Goal: Task Accomplishment & Management: Manage account settings

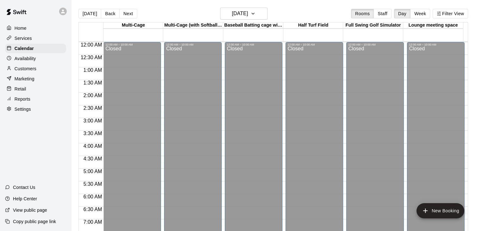
scroll to position [411, 0]
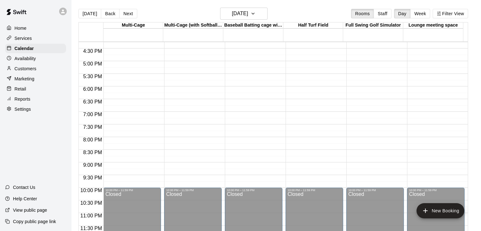
click at [20, 27] on p "Home" at bounding box center [21, 28] width 12 height 6
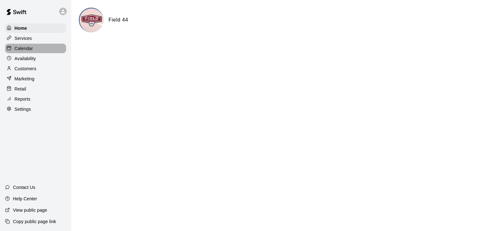
click at [22, 46] on p "Calendar" at bounding box center [24, 48] width 18 height 6
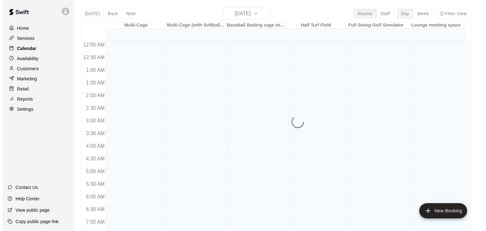
scroll to position [210, 0]
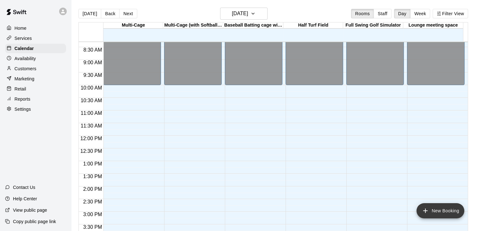
click at [442, 209] on button "New Booking" at bounding box center [441, 210] width 48 height 15
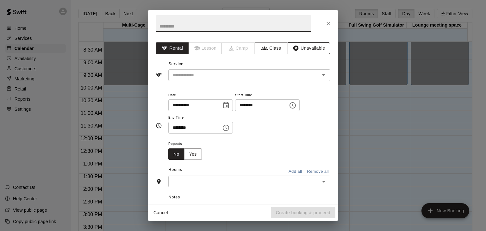
click at [311, 49] on button "Unavailable" at bounding box center [309, 48] width 42 height 12
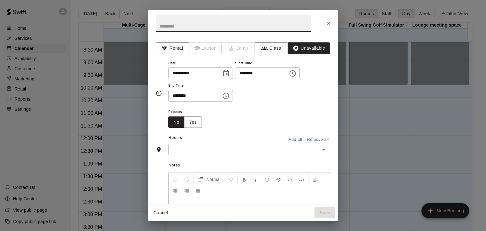
click at [272, 24] on input "text" at bounding box center [234, 23] width 156 height 17
type input "******"
click at [227, 96] on icon "Choose time, selected time is 8:30 AM" at bounding box center [227, 95] width 2 height 3
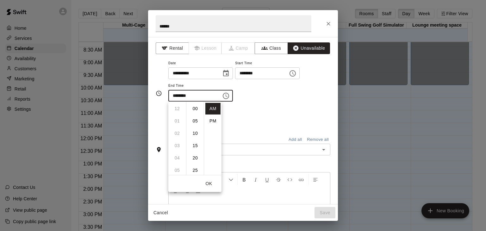
scroll to position [74, 0]
click at [213, 119] on li "PM" at bounding box center [212, 121] width 15 height 12
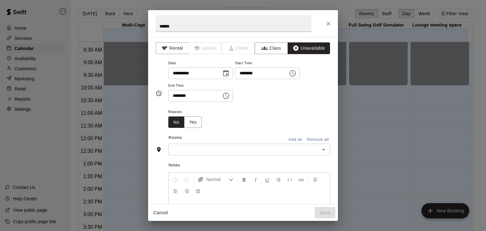
scroll to position [11, 0]
click at [230, 96] on icon "Choose time, selected time is 8:30 PM" at bounding box center [226, 96] width 8 height 8
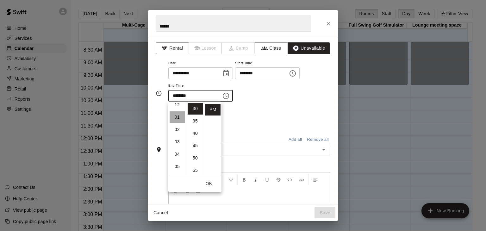
click at [179, 117] on li "01" at bounding box center [177, 117] width 15 height 12
type input "********"
click at [265, 124] on div "Repeats No Yes" at bounding box center [249, 118] width 162 height 20
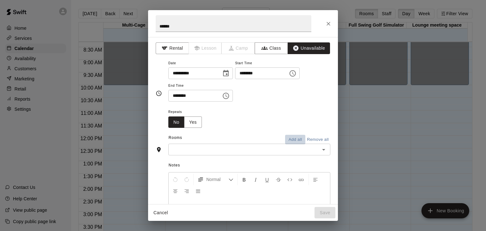
click at [291, 139] on button "Add all" at bounding box center [295, 140] width 20 height 10
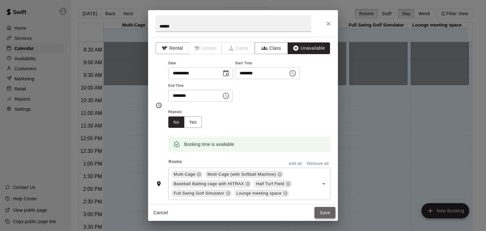
click at [331, 215] on button "Save" at bounding box center [324, 213] width 21 height 12
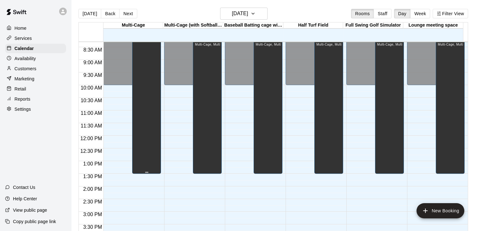
click at [148, 127] on div "closed" at bounding box center [146, 154] width 25 height 231
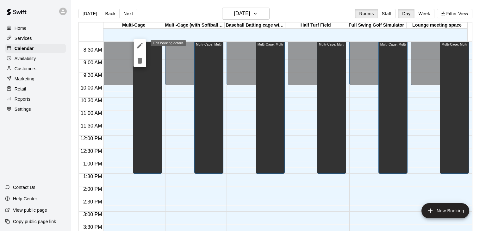
click at [140, 47] on icon "edit" at bounding box center [140, 46] width 8 height 8
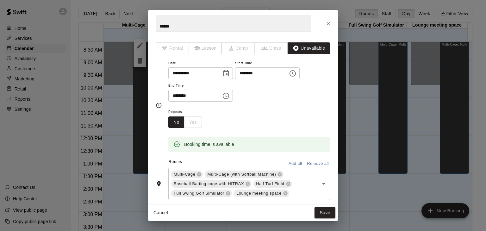
click at [193, 122] on div "No Yes" at bounding box center [185, 122] width 34 height 12
click at [329, 22] on icon "Close" at bounding box center [328, 24] width 4 height 4
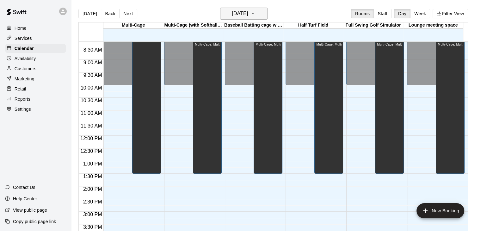
click at [256, 13] on icon "button" at bounding box center [252, 14] width 5 height 8
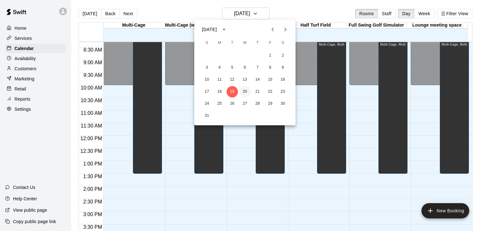
click at [246, 93] on button "20" at bounding box center [244, 91] width 11 height 11
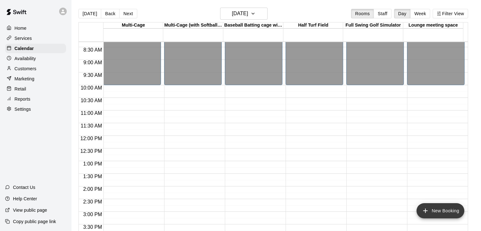
click at [440, 210] on button "New Booking" at bounding box center [441, 210] width 48 height 15
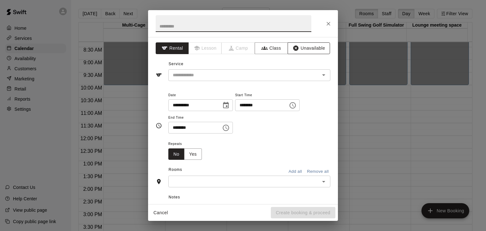
drag, startPoint x: 313, startPoint y: 50, endPoint x: 287, endPoint y: 45, distance: 27.1
click at [312, 49] on button "Unavailable" at bounding box center [309, 48] width 42 height 12
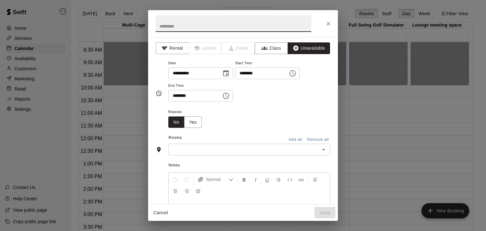
click at [275, 26] on input "text" at bounding box center [234, 23] width 156 height 17
type input "******"
click at [230, 97] on icon "Choose time, selected time is 8:30 AM" at bounding box center [226, 96] width 8 height 8
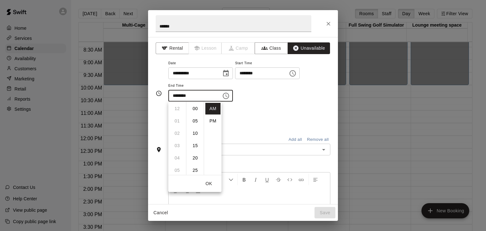
scroll to position [74, 0]
click at [214, 124] on li "PM" at bounding box center [212, 121] width 15 height 12
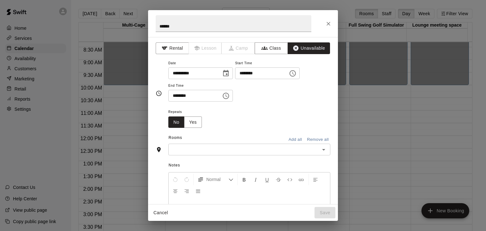
scroll to position [11, 0]
click at [230, 95] on icon "Choose time, selected time is 8:30 PM" at bounding box center [226, 96] width 8 height 8
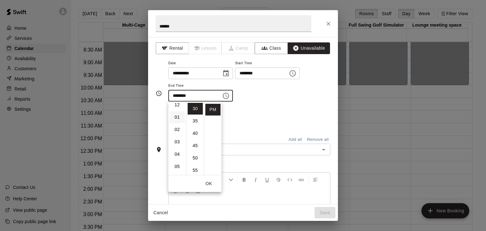
click at [176, 119] on li "01" at bounding box center [177, 117] width 15 height 12
type input "********"
click at [214, 185] on button "OK" at bounding box center [209, 184] width 20 height 12
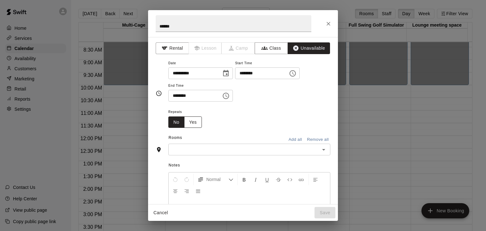
click at [197, 125] on button "Yes" at bounding box center [193, 122] width 18 height 12
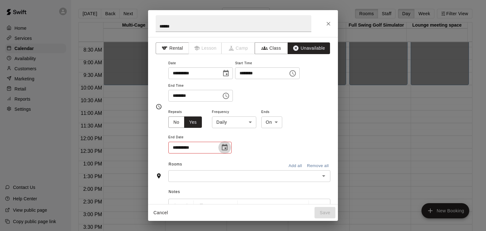
click at [225, 148] on icon "Choose date" at bounding box center [225, 147] width 6 height 6
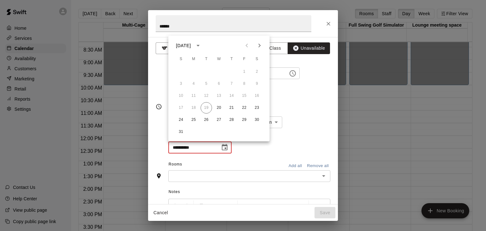
click at [243, 148] on div "**********" at bounding box center [249, 131] width 162 height 46
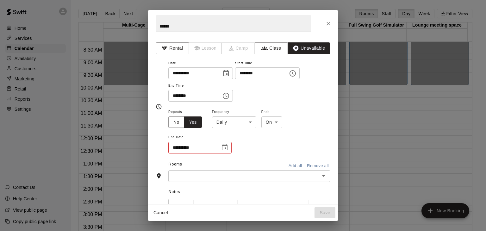
click at [290, 164] on button "Add all" at bounding box center [295, 166] width 20 height 10
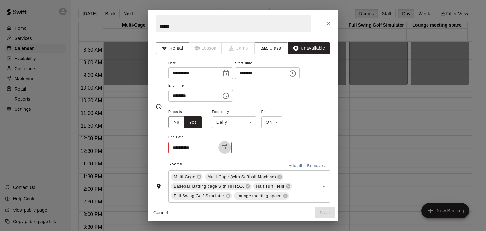
click at [224, 147] on icon "Choose date" at bounding box center [225, 148] width 8 height 8
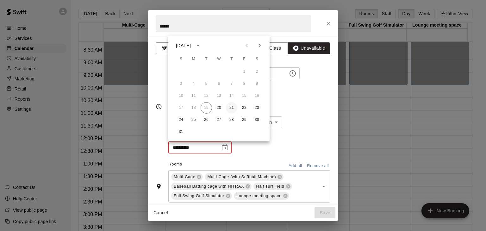
click at [234, 108] on button "21" at bounding box center [231, 107] width 11 height 11
type input "**********"
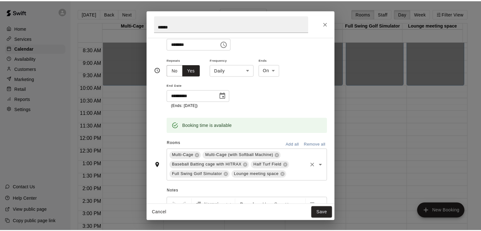
scroll to position [63, 0]
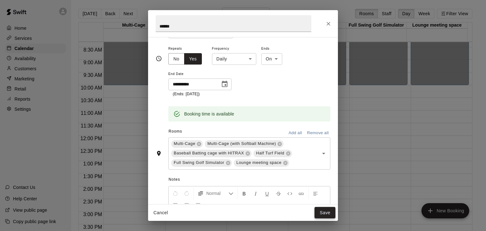
click at [323, 211] on button "Save" at bounding box center [324, 213] width 21 height 12
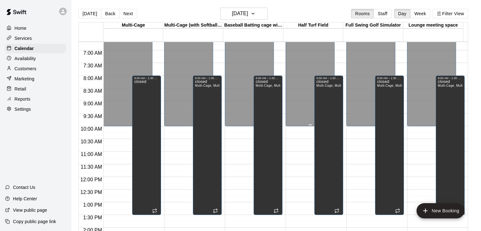
scroll to position [83, 0]
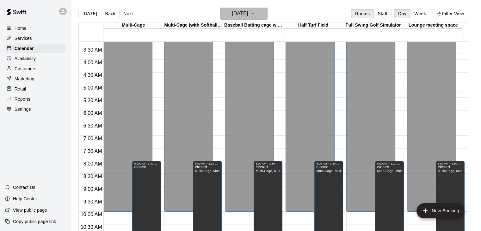
click at [256, 15] on icon "button" at bounding box center [252, 14] width 5 height 8
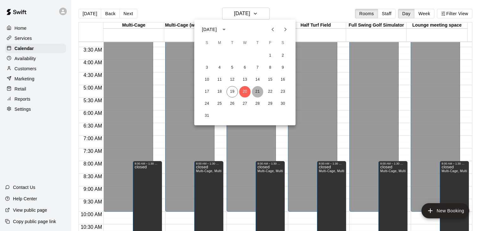
click at [259, 92] on button "21" at bounding box center [257, 91] width 11 height 11
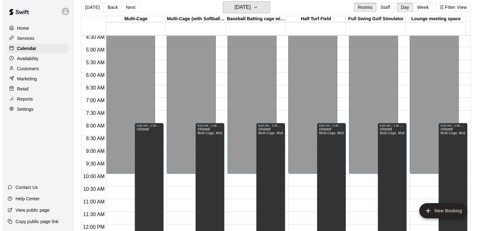
scroll to position [10, 0]
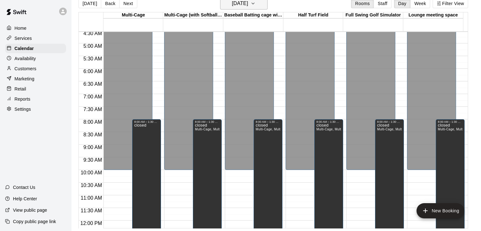
click at [262, 5] on button "[DATE]" at bounding box center [243, 3] width 47 height 12
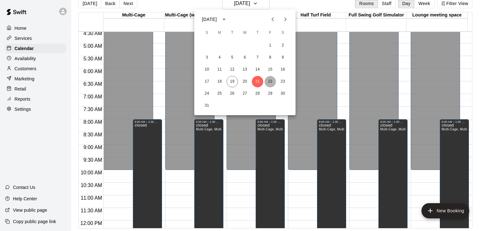
click at [271, 82] on button "22" at bounding box center [269, 81] width 11 height 11
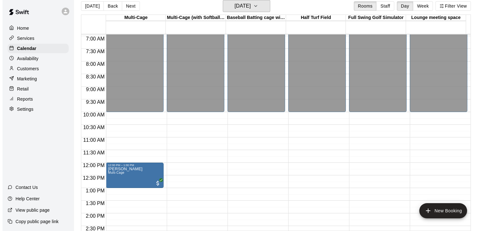
scroll to position [178, 0]
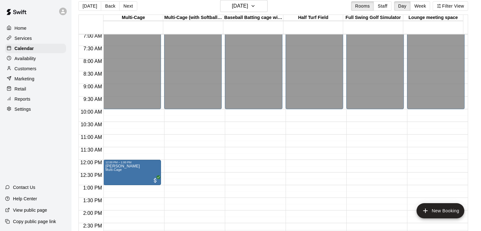
click at [110, 113] on div "12:00 AM – 10:00 AM Closed 12:00 PM – 1:00 PM [PERSON_NAME] Multi-Cage 10:00 PM…" at bounding box center [132, 159] width 58 height 607
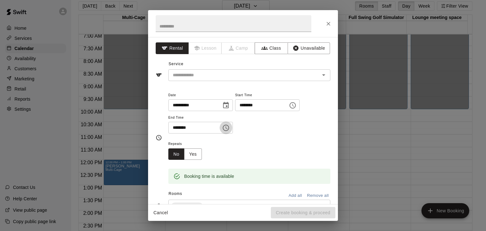
click at [230, 127] on icon "Choose time, selected time is 10:30 AM" at bounding box center [226, 128] width 8 height 8
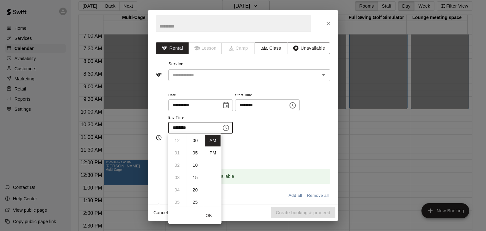
scroll to position [74, 0]
click at [211, 152] on li "PM" at bounding box center [212, 153] width 15 height 12
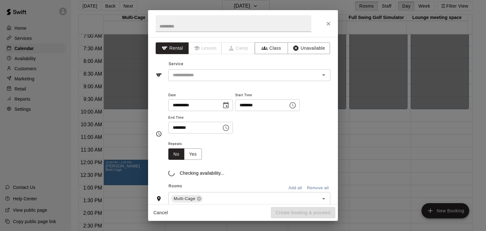
scroll to position [11, 0]
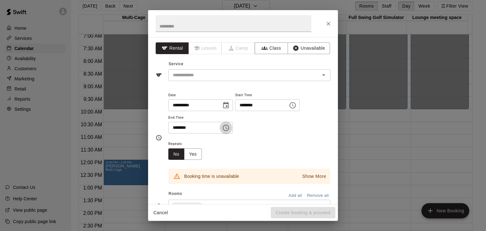
click at [230, 126] on icon "Choose time, selected time is 10:30 PM" at bounding box center [226, 128] width 8 height 8
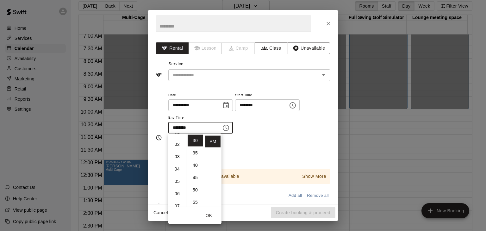
scroll to position [0, 0]
click at [176, 141] on li "12" at bounding box center [177, 141] width 15 height 12
click at [196, 141] on li "00" at bounding box center [195, 141] width 15 height 12
type input "********"
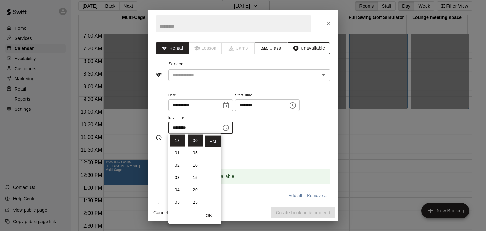
click at [313, 48] on button "Unavailable" at bounding box center [309, 48] width 42 height 12
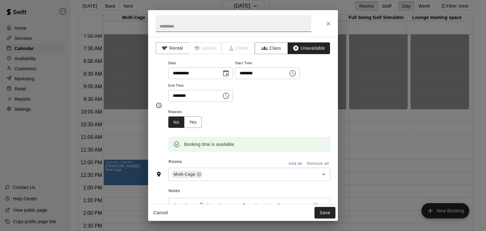
drag, startPoint x: 192, startPoint y: 23, endPoint x: 208, endPoint y: 34, distance: 19.3
click at [193, 24] on input "text" at bounding box center [234, 23] width 156 height 17
type input "******"
click at [281, 95] on div "**********" at bounding box center [249, 80] width 162 height 43
click at [230, 97] on icon "Choose time, selected time is 12:00 PM" at bounding box center [226, 96] width 8 height 8
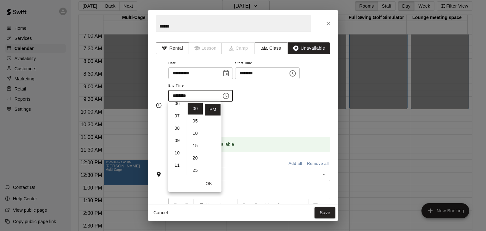
scroll to position [135, 0]
click at [176, 111] on li "11" at bounding box center [177, 110] width 15 height 12
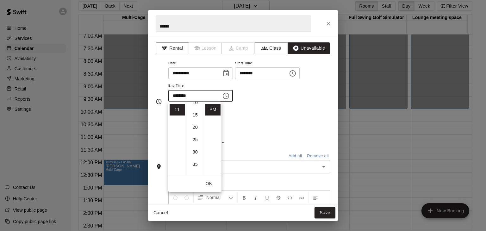
scroll to position [63, 0]
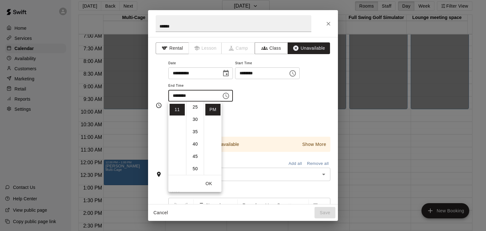
drag, startPoint x: 195, startPoint y: 121, endPoint x: 200, endPoint y: 122, distance: 5.8
click at [195, 121] on li "30" at bounding box center [195, 120] width 15 height 12
type input "********"
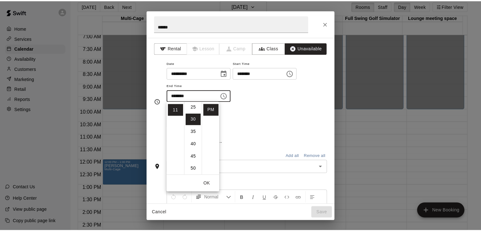
scroll to position [74, 0]
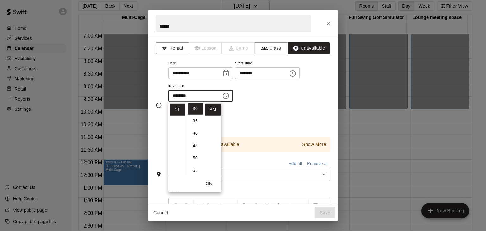
click at [294, 117] on div "Repeats No Yes" at bounding box center [249, 118] width 162 height 20
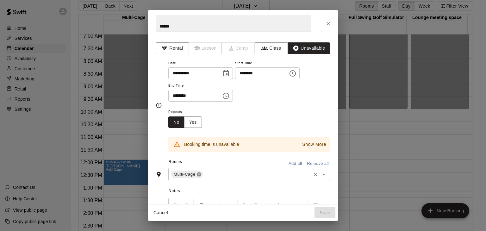
click at [199, 175] on icon at bounding box center [199, 174] width 4 height 4
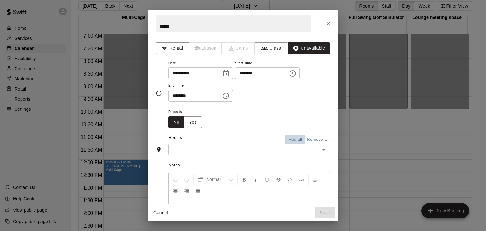
click at [291, 139] on button "Add all" at bounding box center [295, 140] width 20 height 10
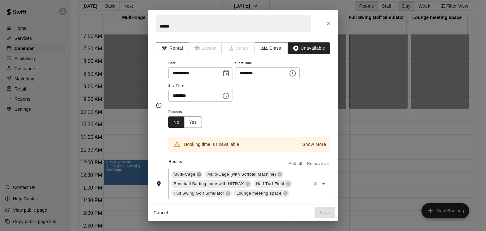
click at [201, 174] on icon at bounding box center [199, 174] width 4 height 4
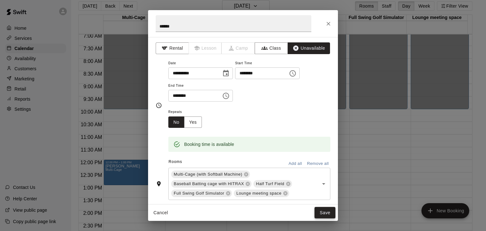
click at [323, 210] on button "Save" at bounding box center [324, 213] width 21 height 12
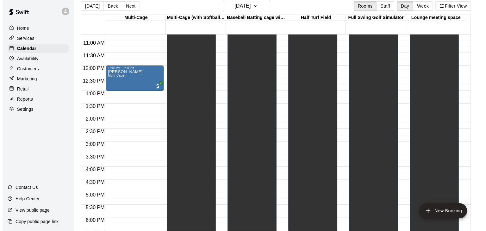
scroll to position [210, 0]
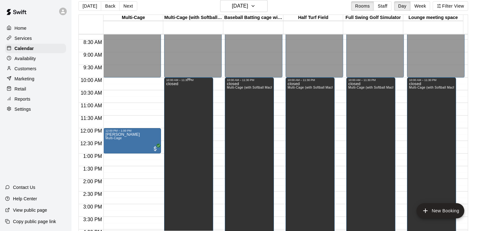
click at [196, 138] on div "closed" at bounding box center [188, 197] width 45 height 231
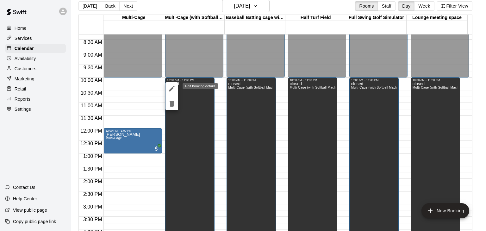
click at [173, 88] on icon "edit" at bounding box center [172, 89] width 8 height 8
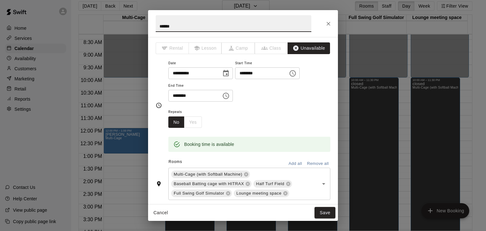
click at [230, 97] on icon "Choose time, selected time is 11:30 PM" at bounding box center [226, 96] width 8 height 8
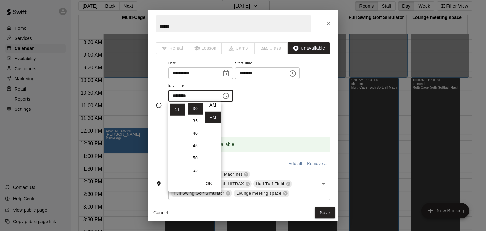
scroll to position [0, 0]
click at [213, 108] on li "AM" at bounding box center [212, 109] width 15 height 12
type input "********"
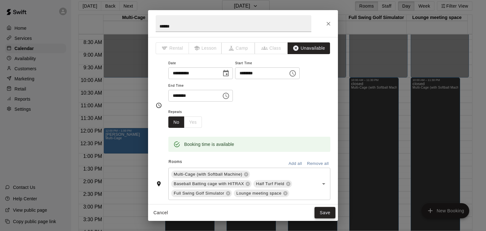
click at [331, 211] on button "Save" at bounding box center [324, 213] width 21 height 12
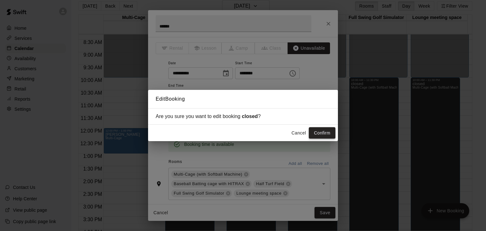
click at [322, 130] on button "Confirm" at bounding box center [322, 133] width 27 height 12
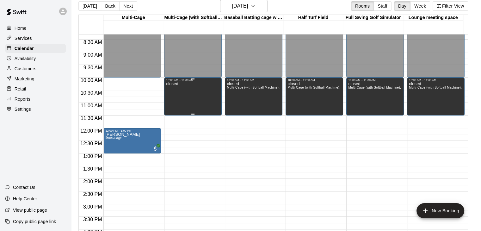
click at [188, 100] on div "closed" at bounding box center [193, 197] width 54 height 231
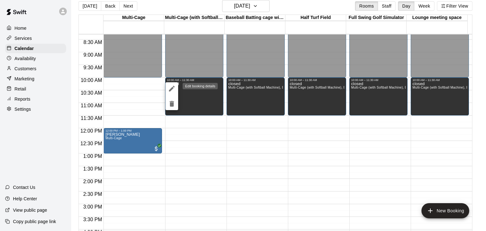
click at [170, 88] on icon "edit" at bounding box center [172, 89] width 8 height 8
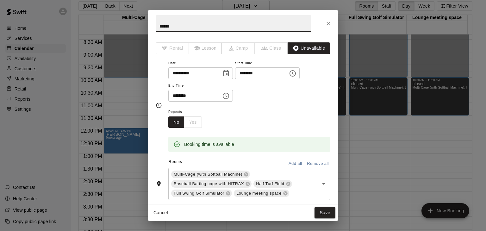
click at [230, 96] on icon "Choose time, selected time is 11:30 AM" at bounding box center [226, 96] width 8 height 8
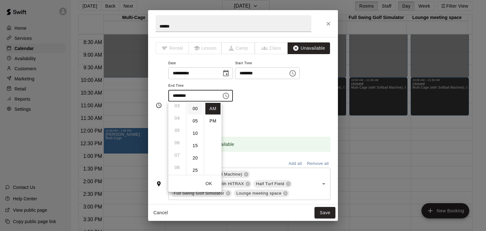
click at [197, 109] on li "00" at bounding box center [195, 109] width 15 height 12
click at [178, 108] on ul "12 01 02 03 04 05 06 07 08 09 10 11" at bounding box center [177, 138] width 18 height 73
click at [214, 121] on li "PM" at bounding box center [212, 121] width 15 height 12
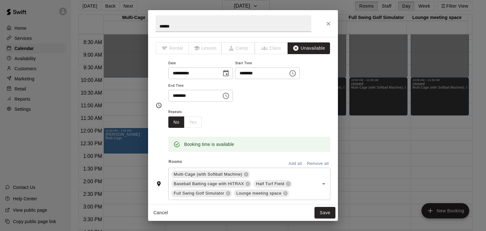
scroll to position [11, 0]
click at [187, 97] on input "********" at bounding box center [192, 96] width 49 height 12
click at [215, 95] on input "********" at bounding box center [192, 96] width 49 height 12
click at [230, 97] on icon "Choose time, selected time is 11:00 PM" at bounding box center [226, 96] width 8 height 8
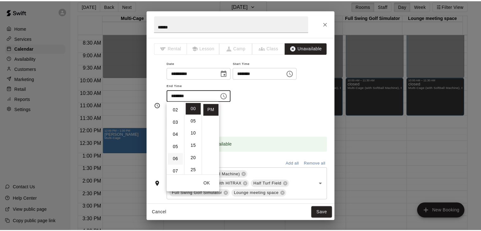
scroll to position [0, 0]
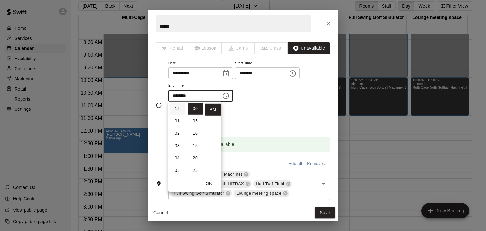
click at [178, 110] on li "12" at bounding box center [177, 109] width 15 height 12
type input "********"
click at [287, 102] on div "**********" at bounding box center [249, 83] width 162 height 49
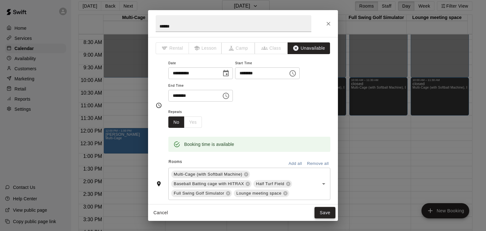
click at [323, 211] on button "Save" at bounding box center [324, 213] width 21 height 12
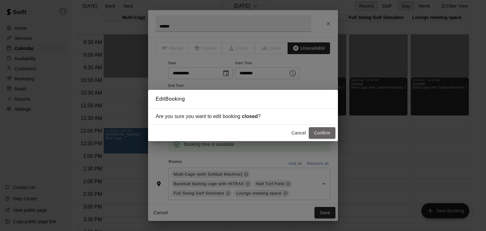
click at [321, 131] on button "Confirm" at bounding box center [322, 133] width 27 height 12
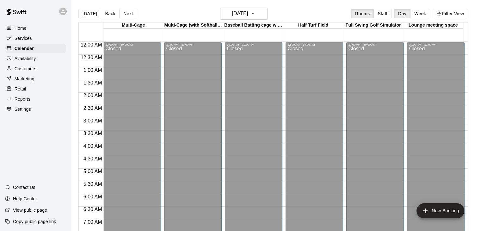
scroll to position [182, 0]
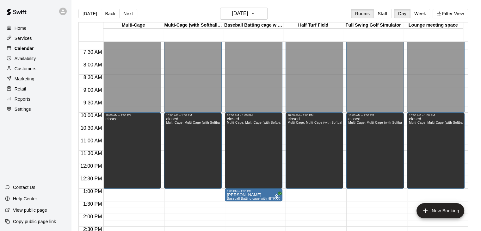
click at [16, 48] on p "Calendar" at bounding box center [24, 48] width 19 height 6
click at [11, 26] on div at bounding box center [11, 28] width 8 height 6
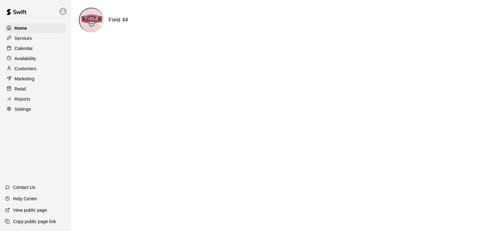
click at [17, 50] on p "Calendar" at bounding box center [24, 48] width 18 height 6
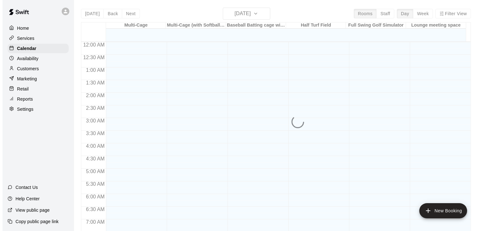
scroll to position [211, 0]
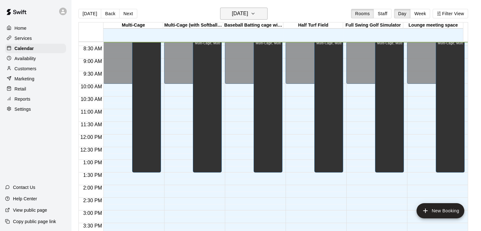
click at [256, 14] on icon "button" at bounding box center [252, 14] width 5 height 8
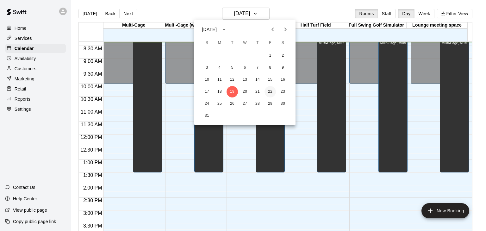
click at [271, 92] on button "22" at bounding box center [269, 91] width 11 height 11
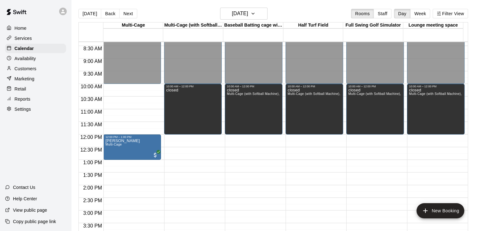
click at [106, 86] on div "12:00 AM – 10:00 AM Closed 12:00 PM – 1:00 PM [PERSON_NAME] Multi-Cage 10:00 PM…" at bounding box center [132, 134] width 58 height 607
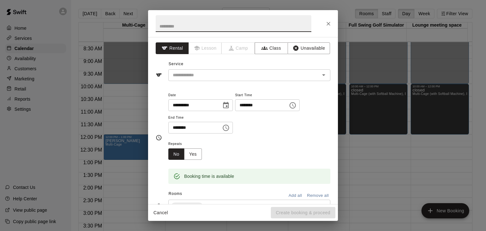
click at [230, 128] on icon "Choose time, selected time is 10:30 AM" at bounding box center [226, 128] width 8 height 8
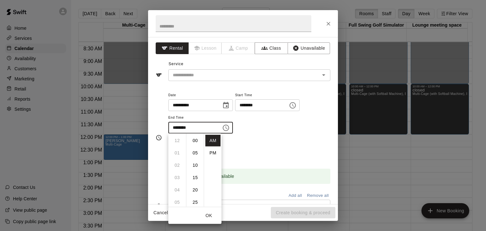
scroll to position [74, 0]
click at [214, 153] on li "PM" at bounding box center [212, 153] width 15 height 12
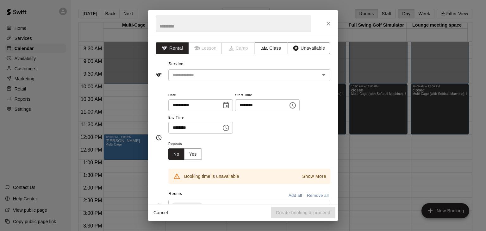
click at [227, 128] on icon "Choose time, selected time is 10:30 PM" at bounding box center [227, 127] width 2 height 3
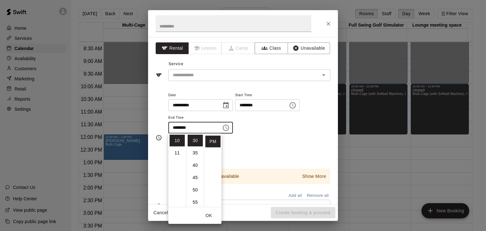
scroll to position [0, 0]
click at [175, 142] on li "12" at bounding box center [177, 141] width 15 height 12
click at [195, 141] on li "00" at bounding box center [195, 141] width 15 height 12
type input "********"
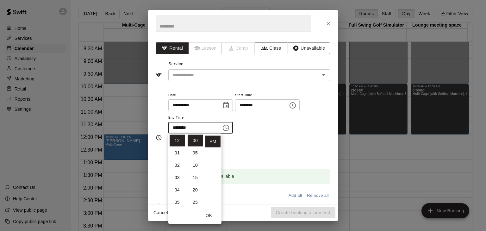
click at [269, 142] on div "Repeats No Yes" at bounding box center [249, 150] width 162 height 20
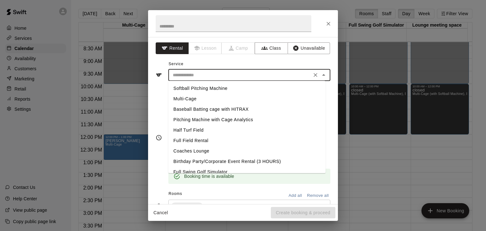
click at [201, 77] on input "text" at bounding box center [239, 75] width 139 height 8
click at [195, 99] on li "Multi-Cage" at bounding box center [246, 99] width 157 height 10
type input "**********"
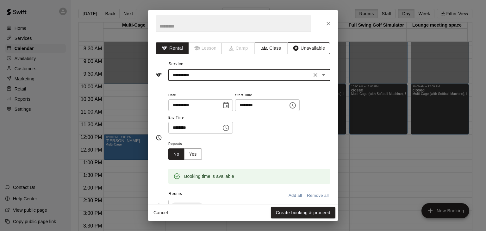
click at [306, 48] on button "Unavailable" at bounding box center [309, 48] width 42 height 12
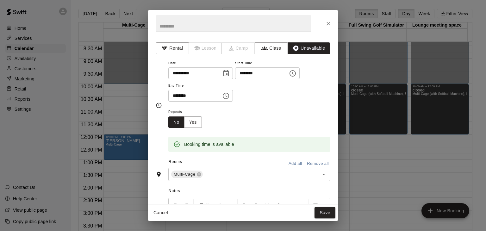
click at [218, 25] on input "text" at bounding box center [234, 23] width 156 height 17
type input "******"
click at [257, 121] on div "Repeats No Yes" at bounding box center [249, 118] width 162 height 20
click at [327, 214] on button "Save" at bounding box center [324, 213] width 21 height 12
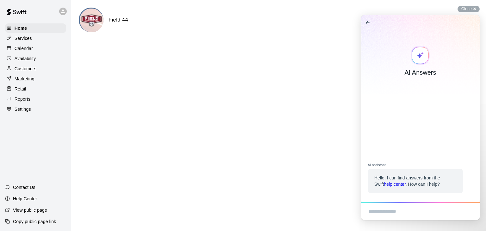
click at [29, 50] on p "Calendar" at bounding box center [24, 48] width 18 height 6
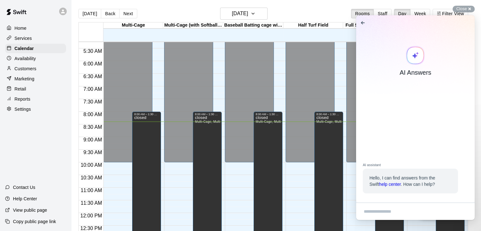
scroll to position [86, 0]
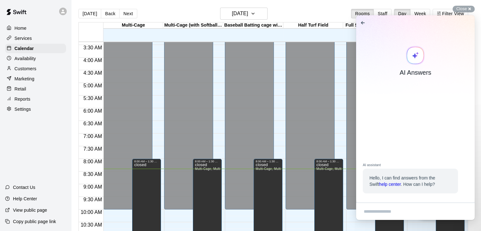
click at [361, 22] on span "Go back" at bounding box center [363, 23] width 8 height 8
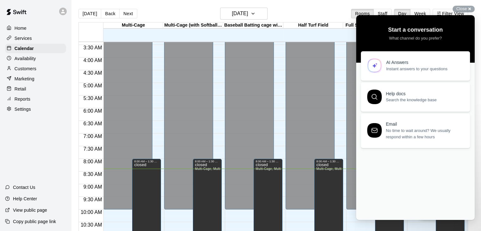
click at [304, 5] on main "Today Back Next Tuesday Aug 19 Rooms Staff Day Week Filter View Multi-Cage 19 T…" at bounding box center [276, 120] width 410 height 241
click at [468, 7] on div "Close cross-small" at bounding box center [464, 9] width 22 height 7
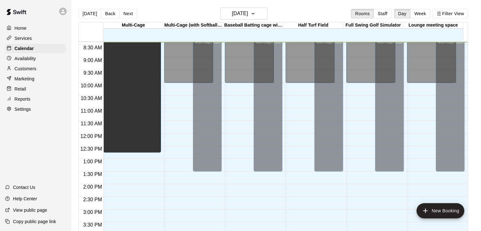
scroll to position [152, 0]
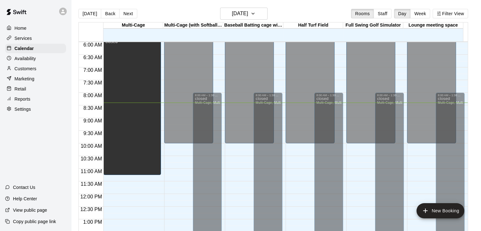
drag, startPoint x: 145, startPoint y: 171, endPoint x: 143, endPoint y: 181, distance: 10.1
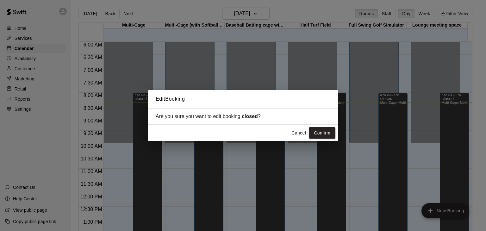
click at [288, 133] on div "Cancel Confirm" at bounding box center [243, 133] width 185 height 12
drag, startPoint x: 294, startPoint y: 132, endPoint x: 234, endPoint y: 126, distance: 59.8
click at [294, 132] on button "Cancel" at bounding box center [298, 133] width 20 height 12
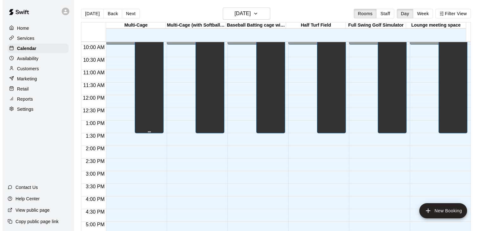
scroll to position [247, 0]
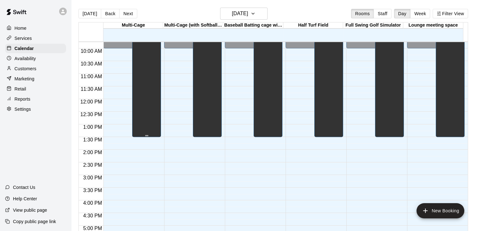
click at [149, 93] on div "closed" at bounding box center [146, 117] width 25 height 231
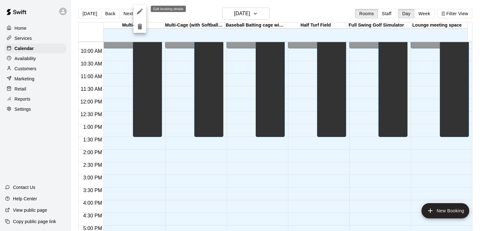
click at [140, 11] on icon "edit" at bounding box center [140, 12] width 6 height 6
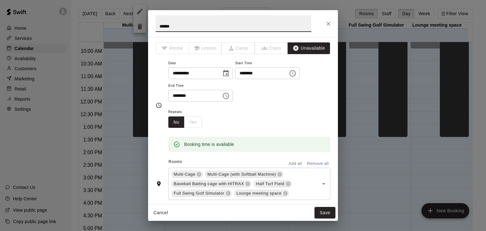
click at [230, 95] on icon "Choose time, selected time is 1:30 PM" at bounding box center [226, 96] width 8 height 8
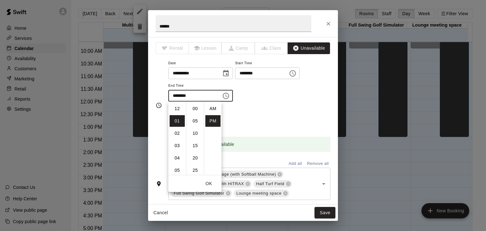
scroll to position [11, 0]
click at [175, 120] on li "02" at bounding box center [177, 121] width 15 height 12
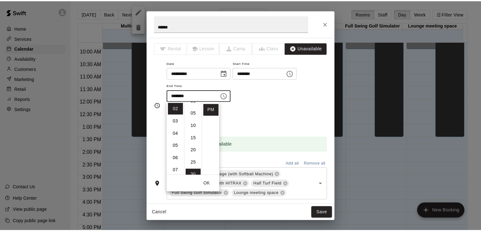
scroll to position [0, 0]
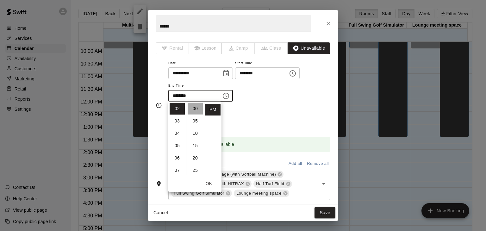
click at [191, 109] on li "00" at bounding box center [195, 109] width 15 height 12
type input "********"
click at [318, 210] on button "Save" at bounding box center [324, 213] width 21 height 12
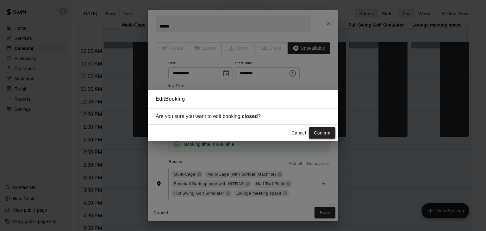
click at [317, 133] on button "Confirm" at bounding box center [322, 133] width 27 height 12
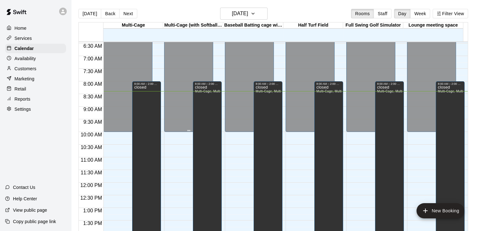
scroll to position [152, 0]
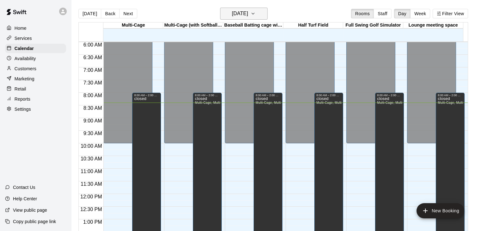
click at [248, 16] on h6 "[DATE]" at bounding box center [240, 13] width 16 height 9
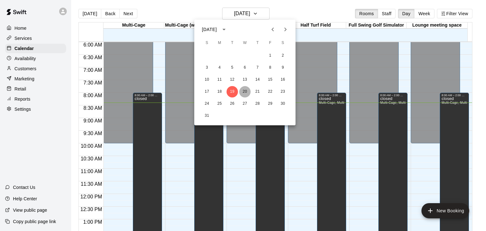
click at [244, 91] on button "20" at bounding box center [244, 91] width 11 height 11
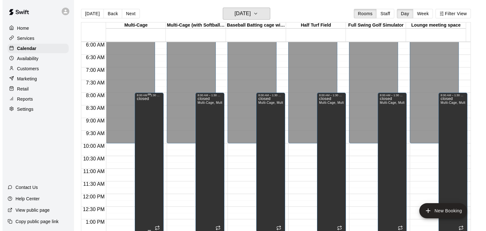
scroll to position [278, 0]
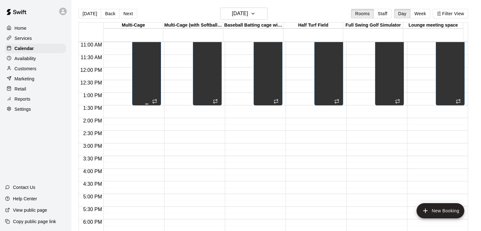
click at [150, 82] on div "closed" at bounding box center [146, 85] width 25 height 231
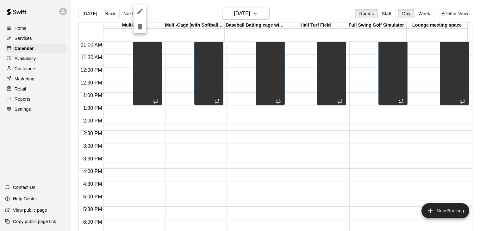
click at [140, 11] on icon "edit" at bounding box center [140, 12] width 6 height 6
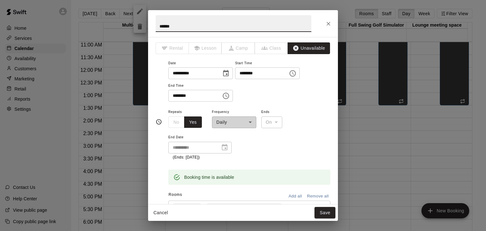
click at [230, 95] on icon "Choose time, selected time is 1:30 PM" at bounding box center [226, 96] width 8 height 8
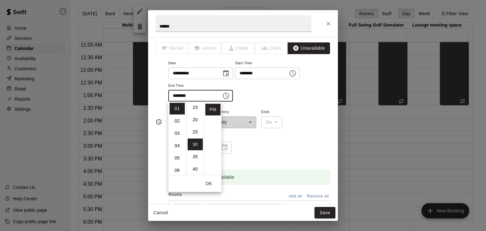
scroll to position [0, 0]
click at [195, 110] on li "00" at bounding box center [195, 109] width 15 height 12
click at [176, 119] on li "02" at bounding box center [177, 121] width 15 height 12
type input "********"
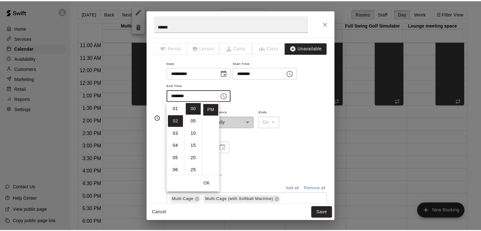
scroll to position [25, 0]
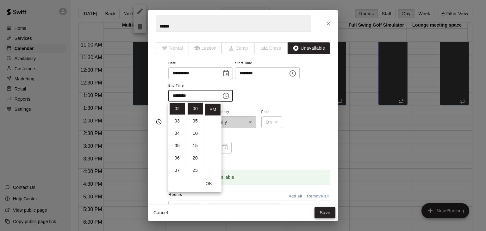
click at [324, 214] on button "Save" at bounding box center [324, 213] width 21 height 12
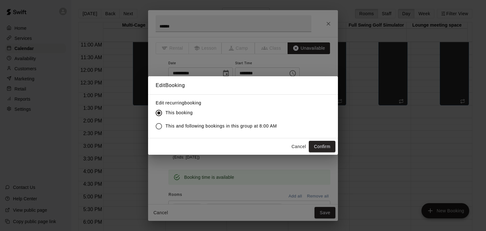
drag, startPoint x: 250, startPoint y: 125, endPoint x: 260, endPoint y: 129, distance: 11.5
click at [250, 126] on span "This and following bookings in this group at 8:00 AM" at bounding box center [220, 126] width 111 height 7
click at [322, 147] on button "Confirm" at bounding box center [322, 147] width 27 height 12
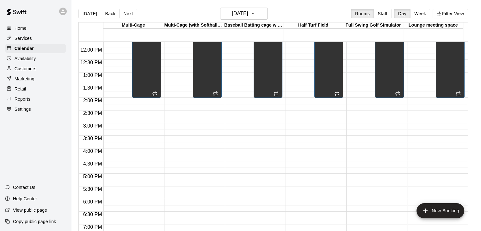
scroll to position [183, 0]
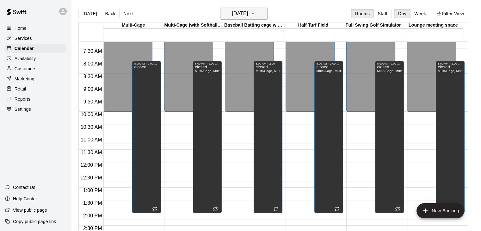
click at [256, 13] on icon "button" at bounding box center [252, 14] width 5 height 8
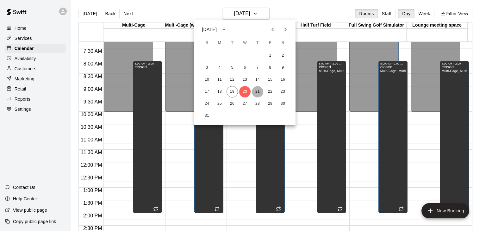
click at [257, 93] on button "21" at bounding box center [257, 91] width 11 height 11
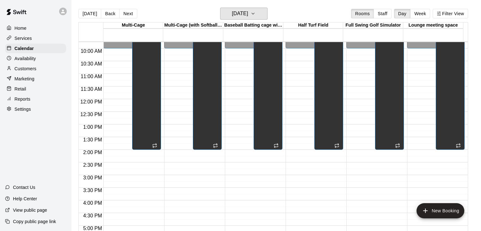
scroll to position [120, 0]
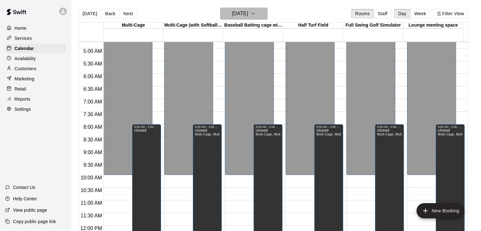
click at [248, 10] on h6 "[DATE]" at bounding box center [240, 13] width 16 height 9
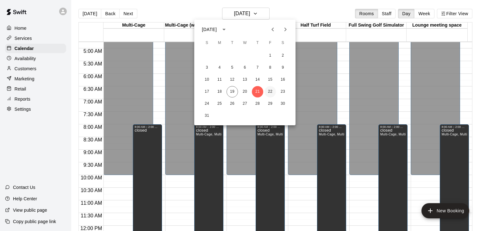
click at [272, 90] on button "22" at bounding box center [269, 91] width 11 height 11
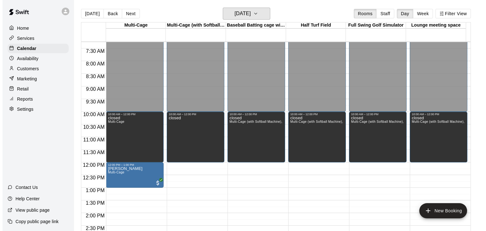
scroll to position [57, 0]
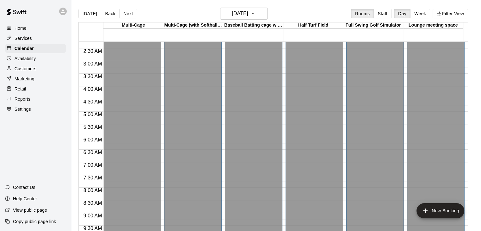
click at [15, 30] on p "Home" at bounding box center [21, 28] width 12 height 6
